Goal: Task Accomplishment & Management: Use online tool/utility

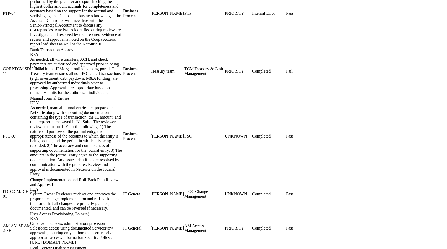
scroll to position [741, 0]
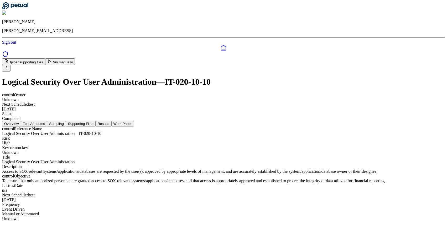
click at [75, 58] on button "Run manually" at bounding box center [60, 61] width 30 height 7
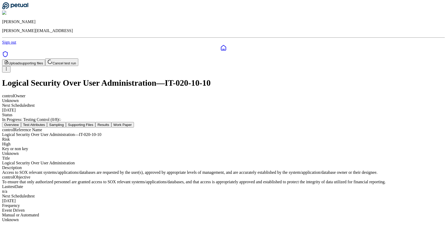
click at [66, 122] on button "Sampling" at bounding box center [56, 125] width 19 height 6
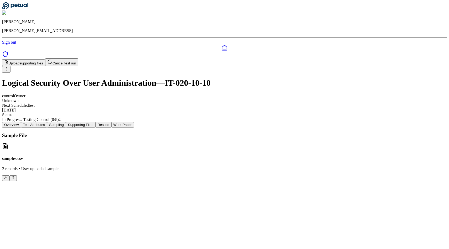
click at [47, 122] on button "Test Attributes" at bounding box center [34, 125] width 26 height 6
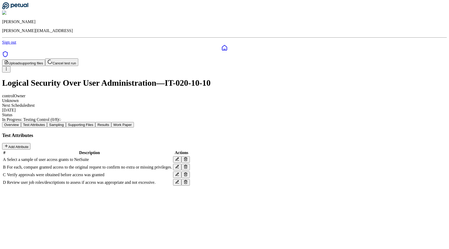
click at [95, 122] on button "Supporting Files" at bounding box center [80, 125] width 29 height 6
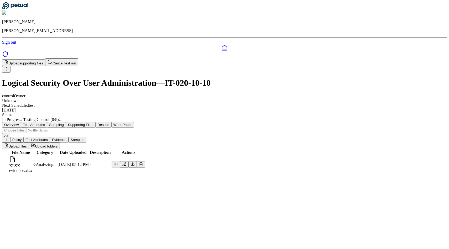
click at [204, 174] on main "Upload supporting files Cancel test run Logical Security Over User Administrati…" at bounding box center [224, 115] width 445 height 115
click at [226, 170] on main "Upload supporting files Cancel test run Logical Security Over User Administrati…" at bounding box center [224, 115] width 445 height 115
click at [66, 122] on button "Sampling" at bounding box center [56, 125] width 19 height 6
click at [95, 122] on button "Supporting Files" at bounding box center [80, 125] width 29 height 6
click at [66, 122] on button "Sampling" at bounding box center [56, 125] width 19 height 6
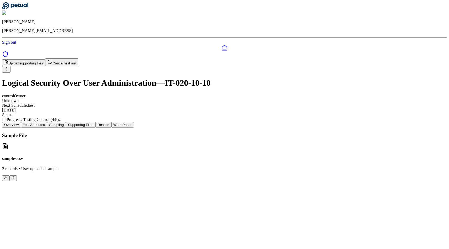
click at [47, 122] on button "Test Attributes" at bounding box center [34, 125] width 26 height 6
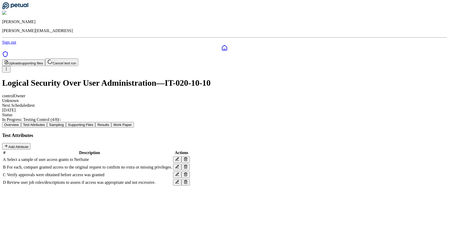
click at [174, 122] on div "Overview Test Attributes Sampling Supporting Files Results Work Paper" at bounding box center [224, 125] width 445 height 6
click at [95, 122] on button "Supporting Files" at bounding box center [80, 125] width 29 height 6
